Goal: Task Accomplishment & Management: Use online tool/utility

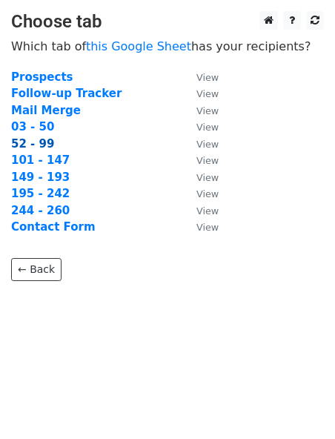
click at [22, 141] on strong "52 - 99" at bounding box center [32, 143] width 43 height 13
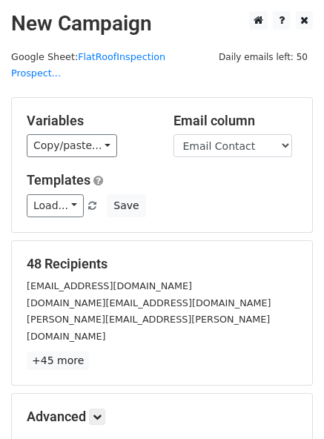
scroll to position [137, 0]
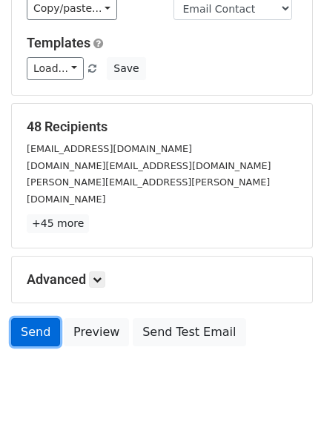
click at [38, 318] on link "Send" at bounding box center [35, 332] width 49 height 28
